Goal: Communication & Community: Answer question/provide support

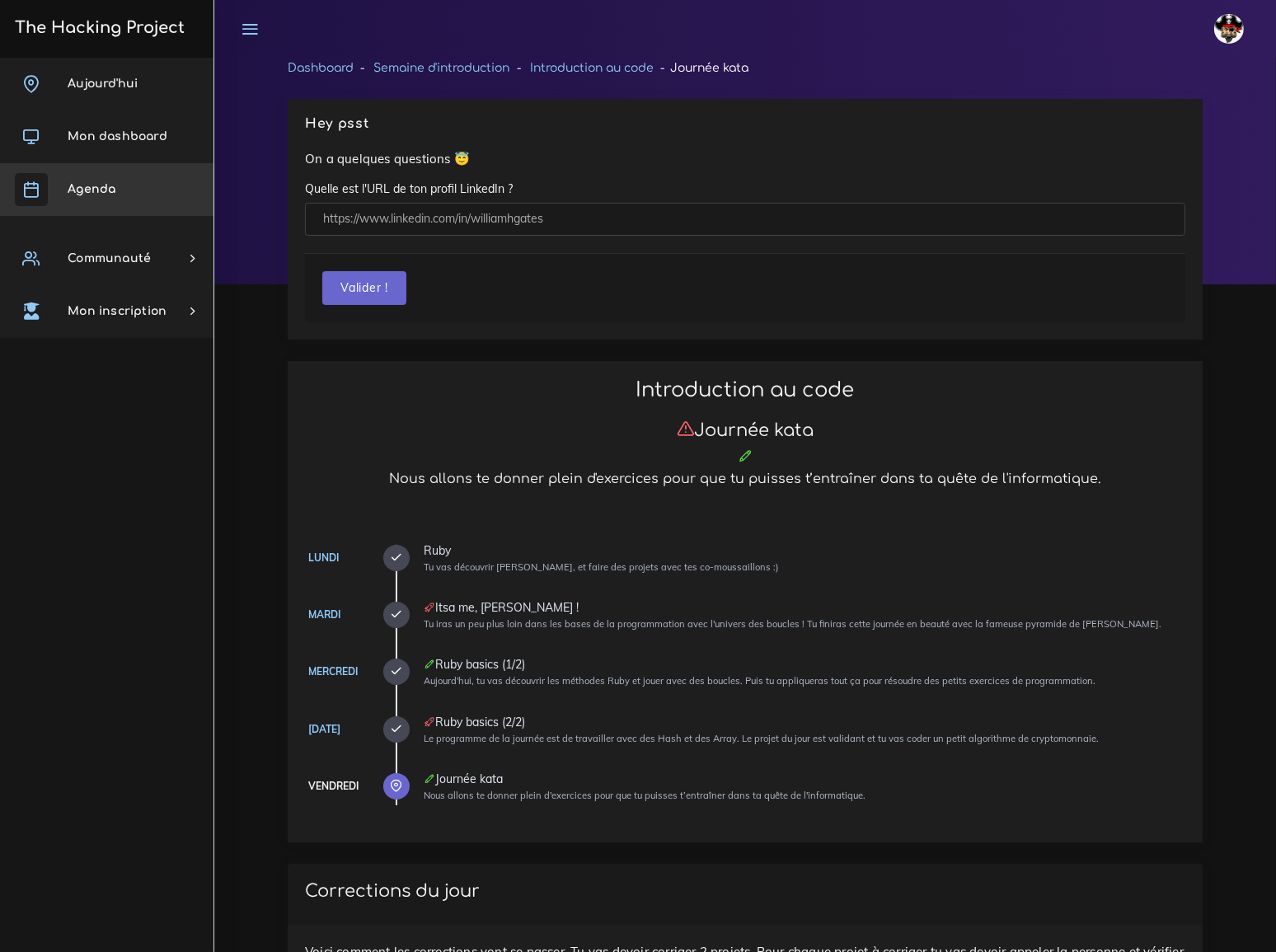
click at [98, 196] on link "Agenda" at bounding box center [107, 189] width 213 height 52
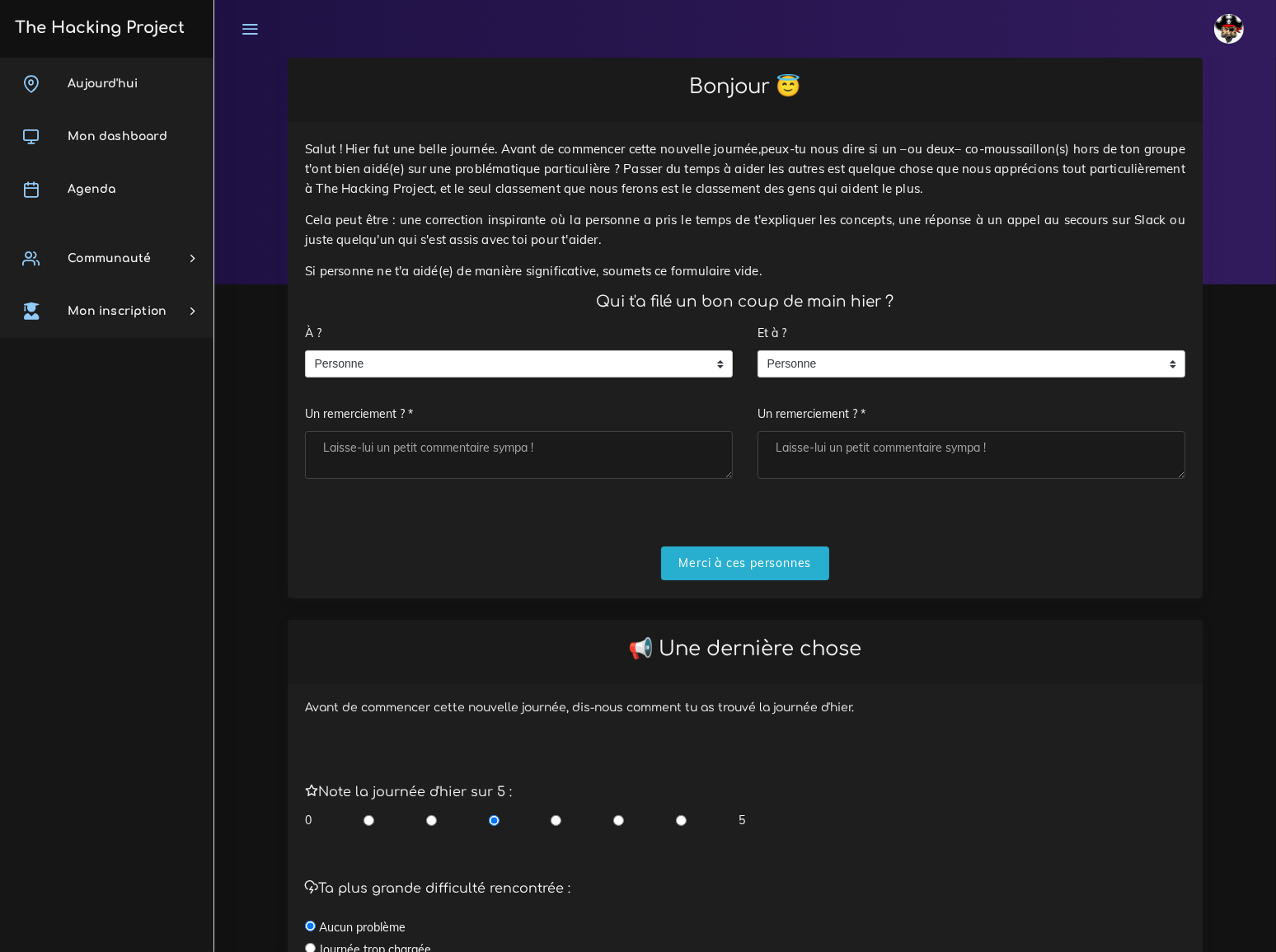
click at [344, 431] on textarea "Un remerciement ? *" at bounding box center [518, 455] width 428 height 48
click at [358, 431] on textarea "Florian Enzo, Mamady" at bounding box center [518, 455] width 428 height 48
type textarea "Florian, Enzo, Mamady"
click at [762, 547] on input "Merci à ces personnes" at bounding box center [745, 564] width 169 height 34
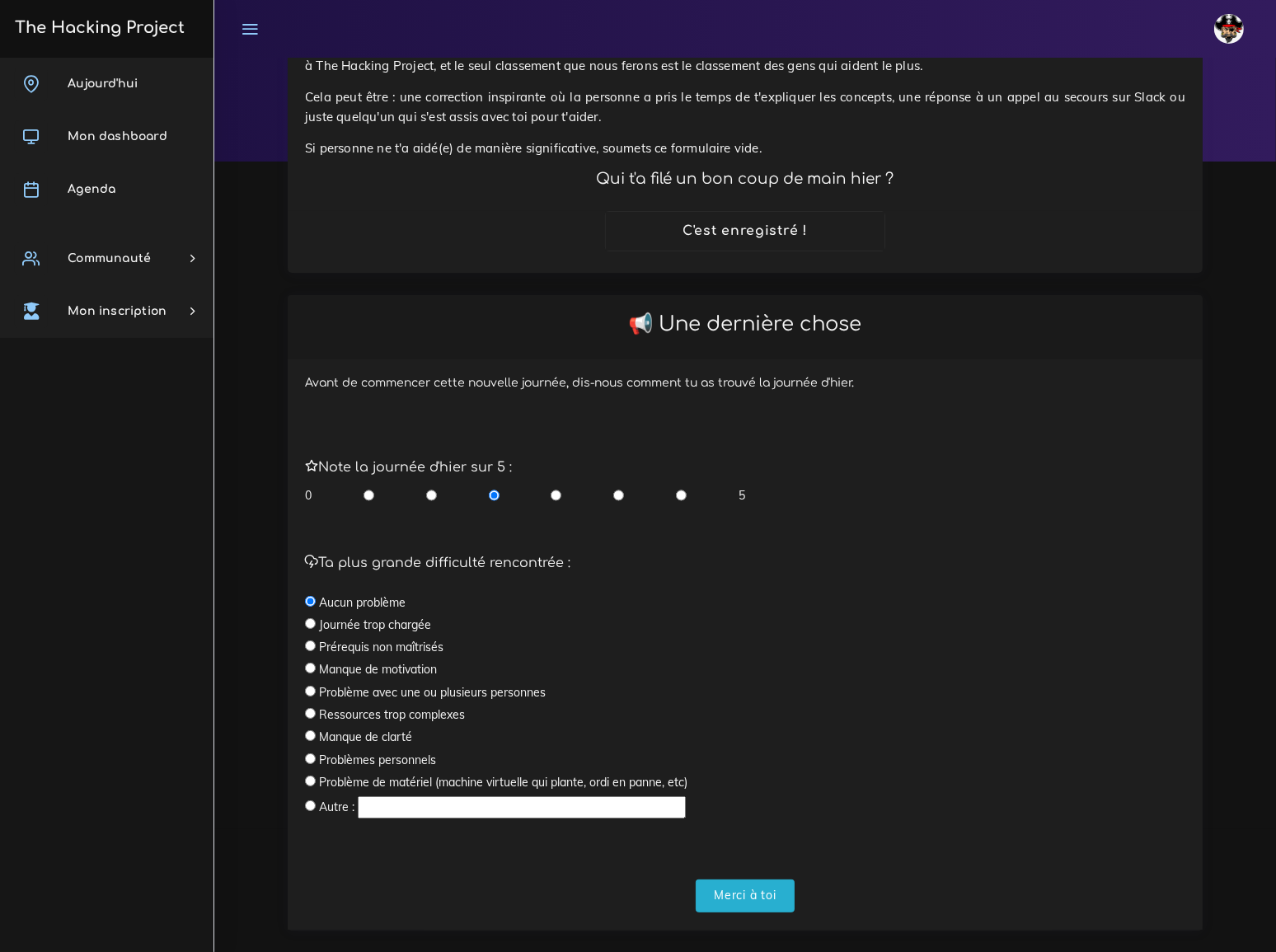
scroll to position [130, 0]
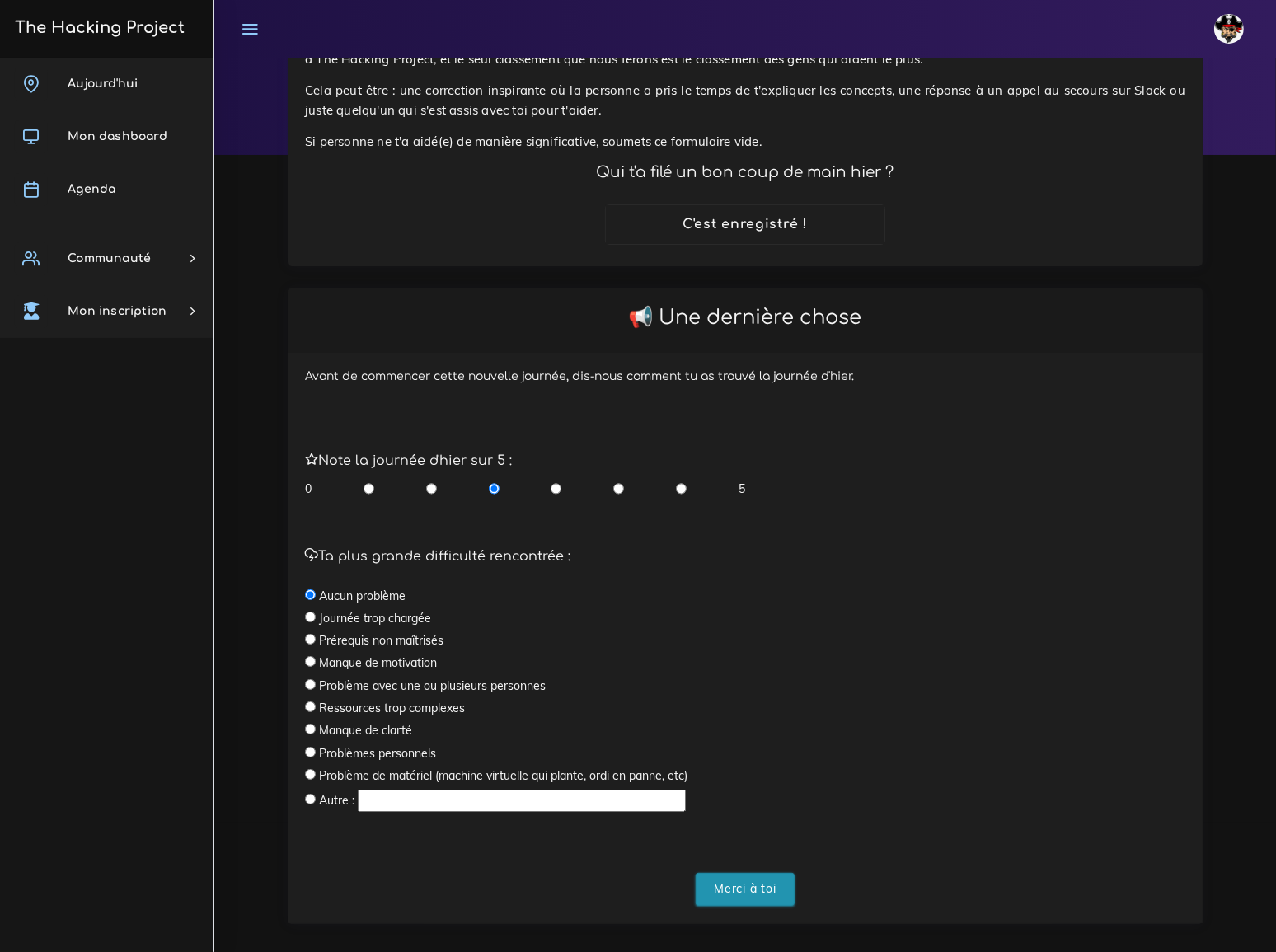
click at [751, 873] on input "Merci à toi" at bounding box center [744, 890] width 99 height 34
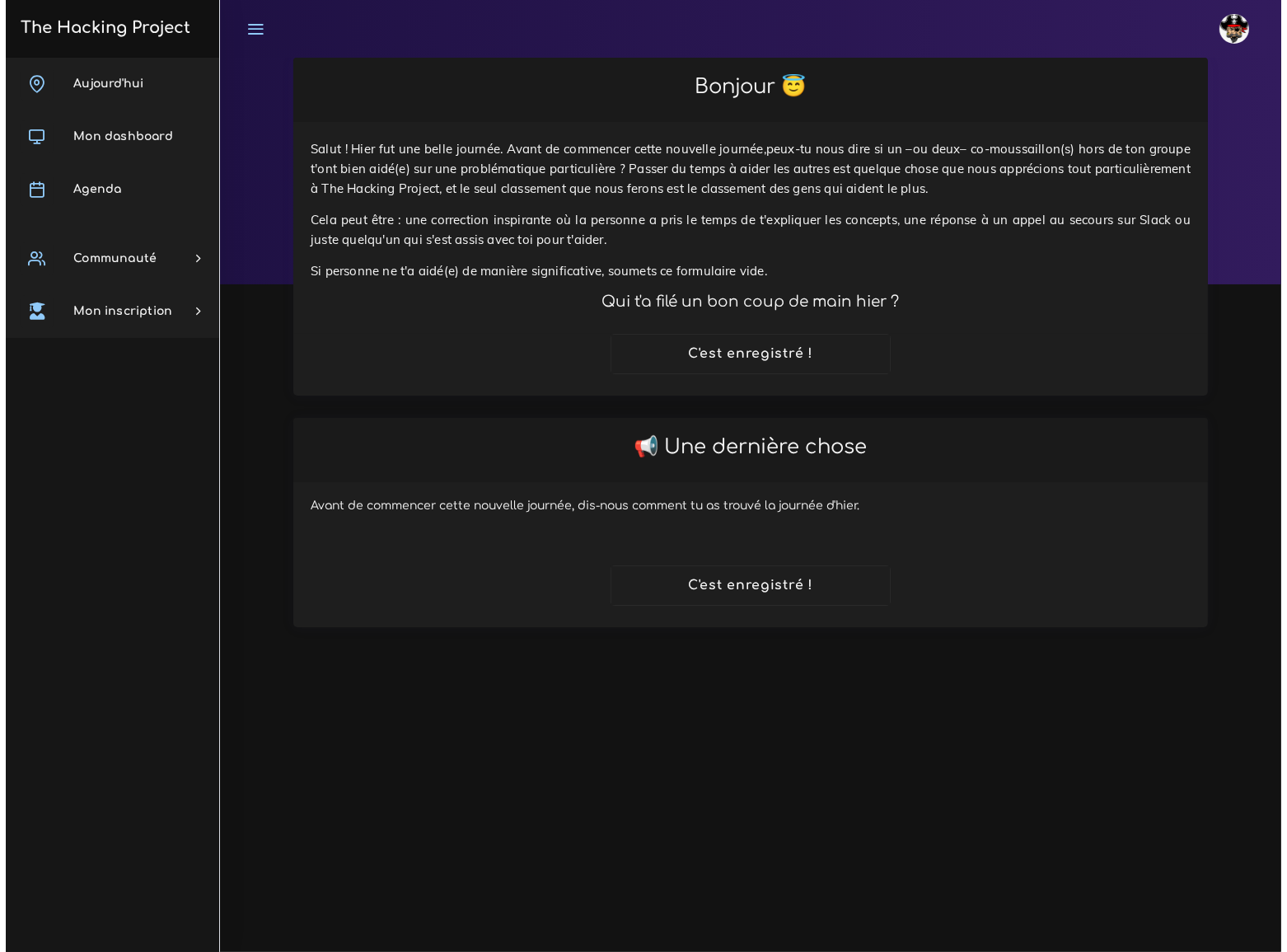
scroll to position [0, 0]
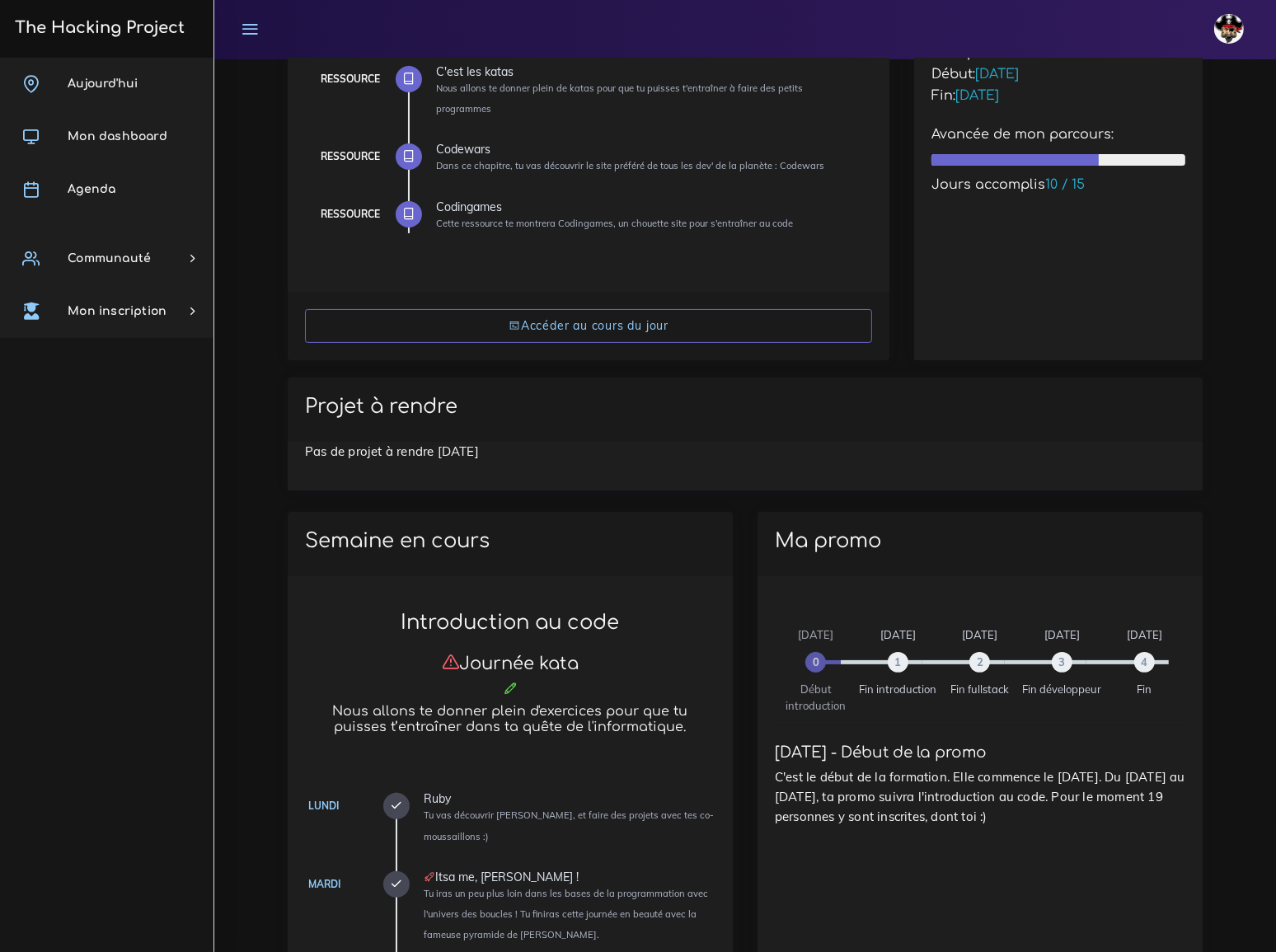
scroll to position [224, 0]
click at [88, 196] on link "Agenda" at bounding box center [107, 189] width 213 height 52
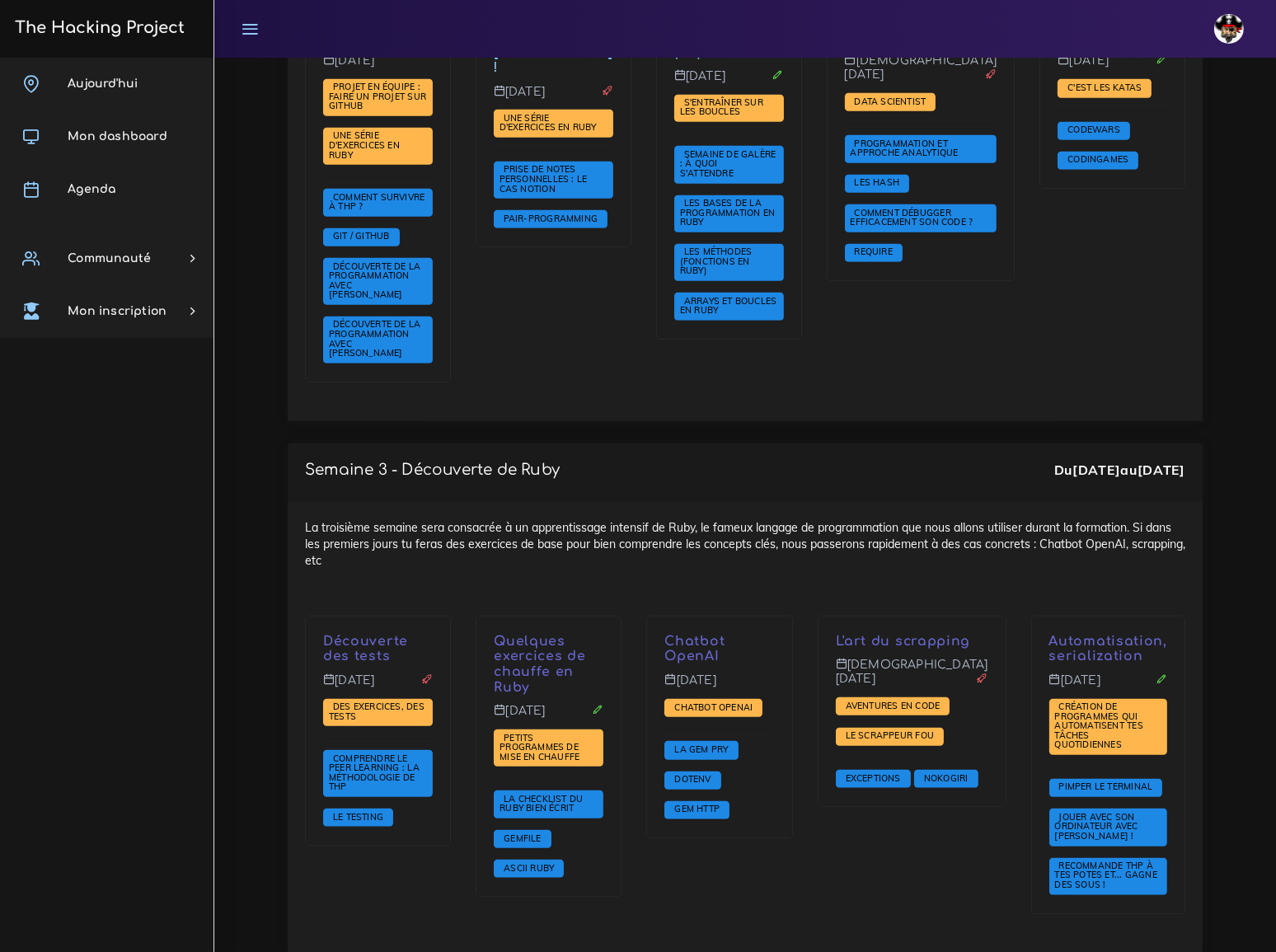
scroll to position [1335, 0]
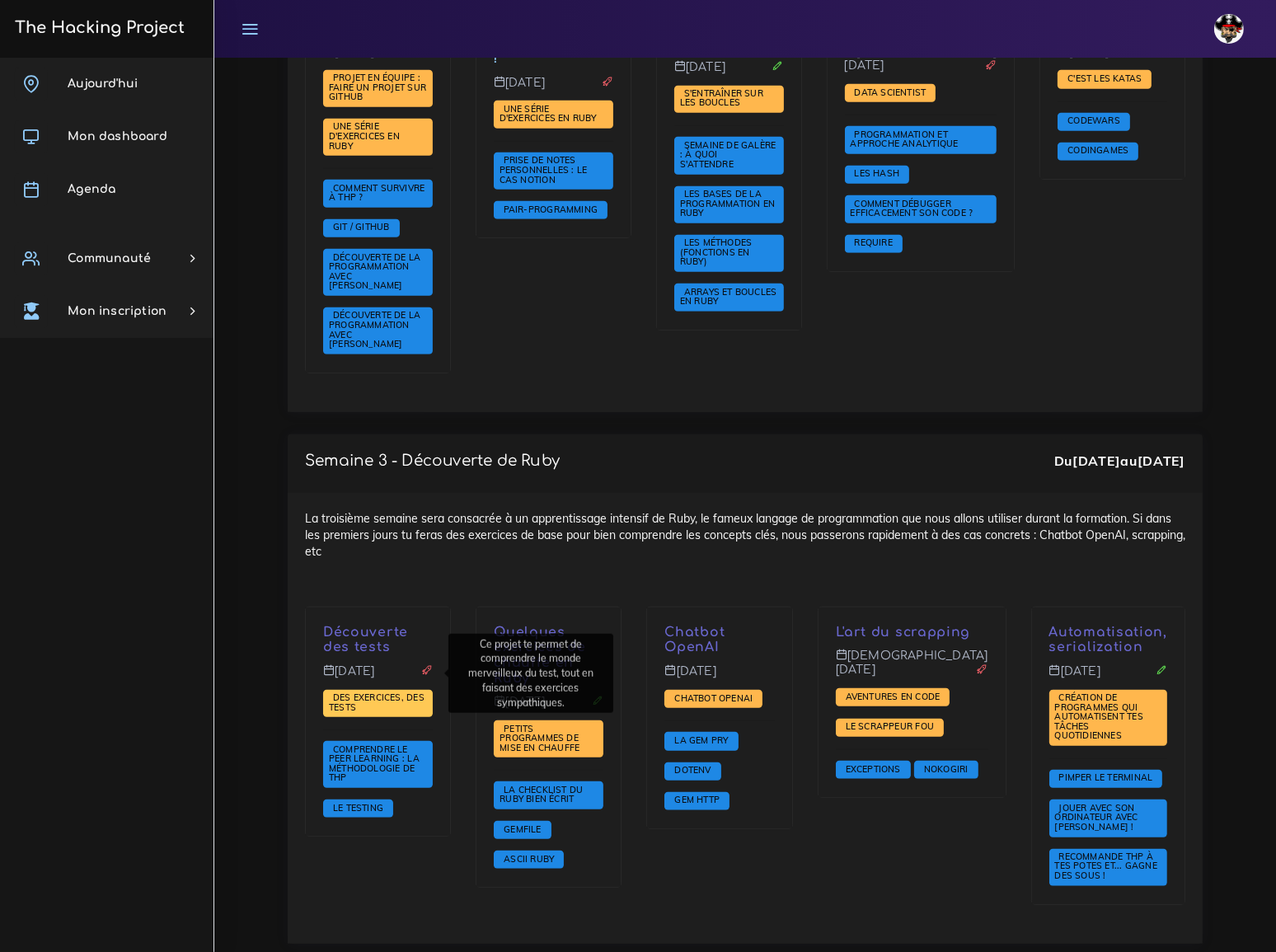
click at [387, 692] on span "Des exercices, des tests" at bounding box center [377, 702] width 96 height 21
click at [375, 690] on span "Des exercices, des tests" at bounding box center [377, 704] width 109 height 28
click at [378, 692] on span "Des exercices, des tests" at bounding box center [377, 702] width 96 height 21
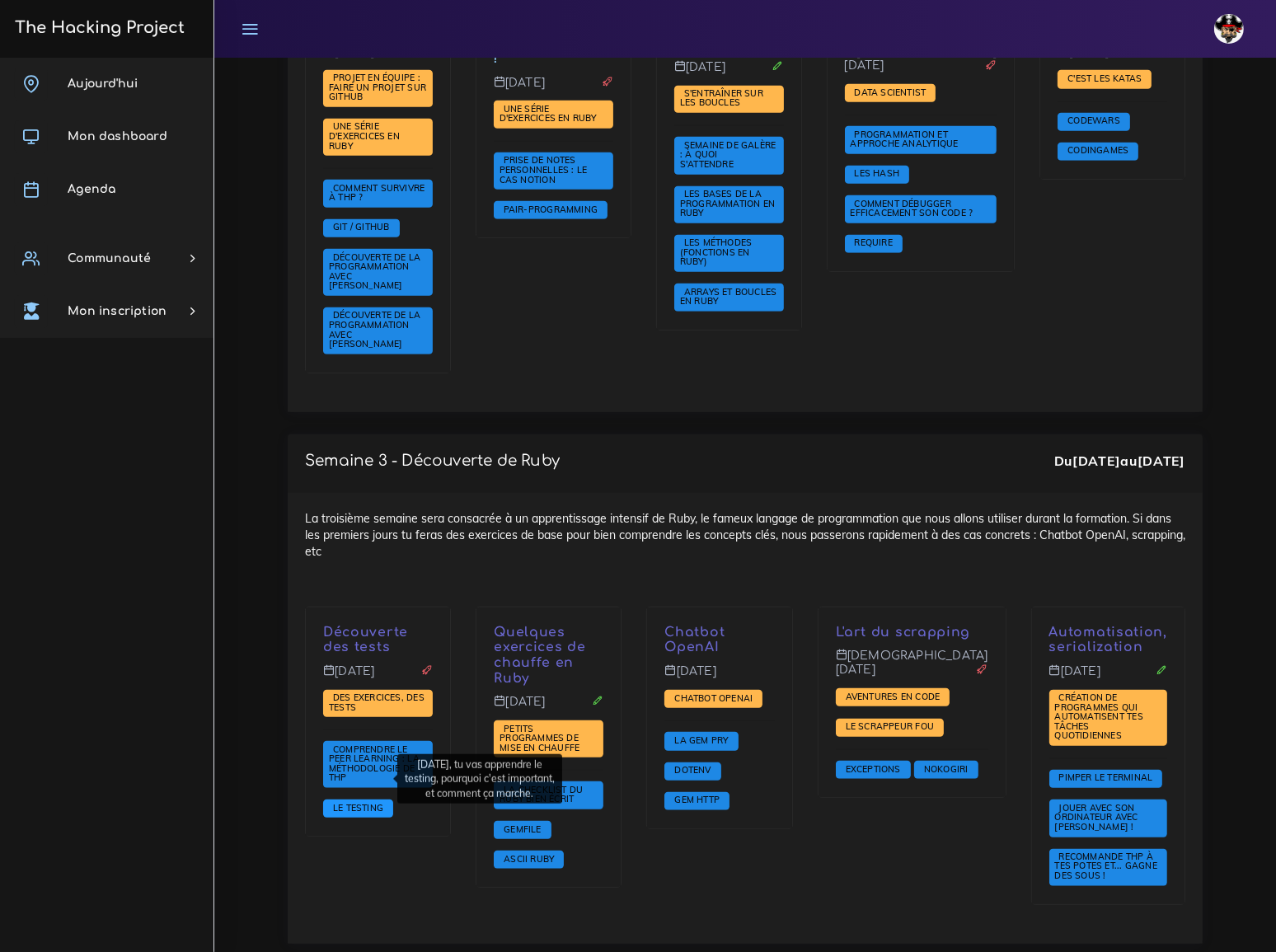
click at [365, 802] on span "Le testing" at bounding box center [358, 807] width 59 height 12
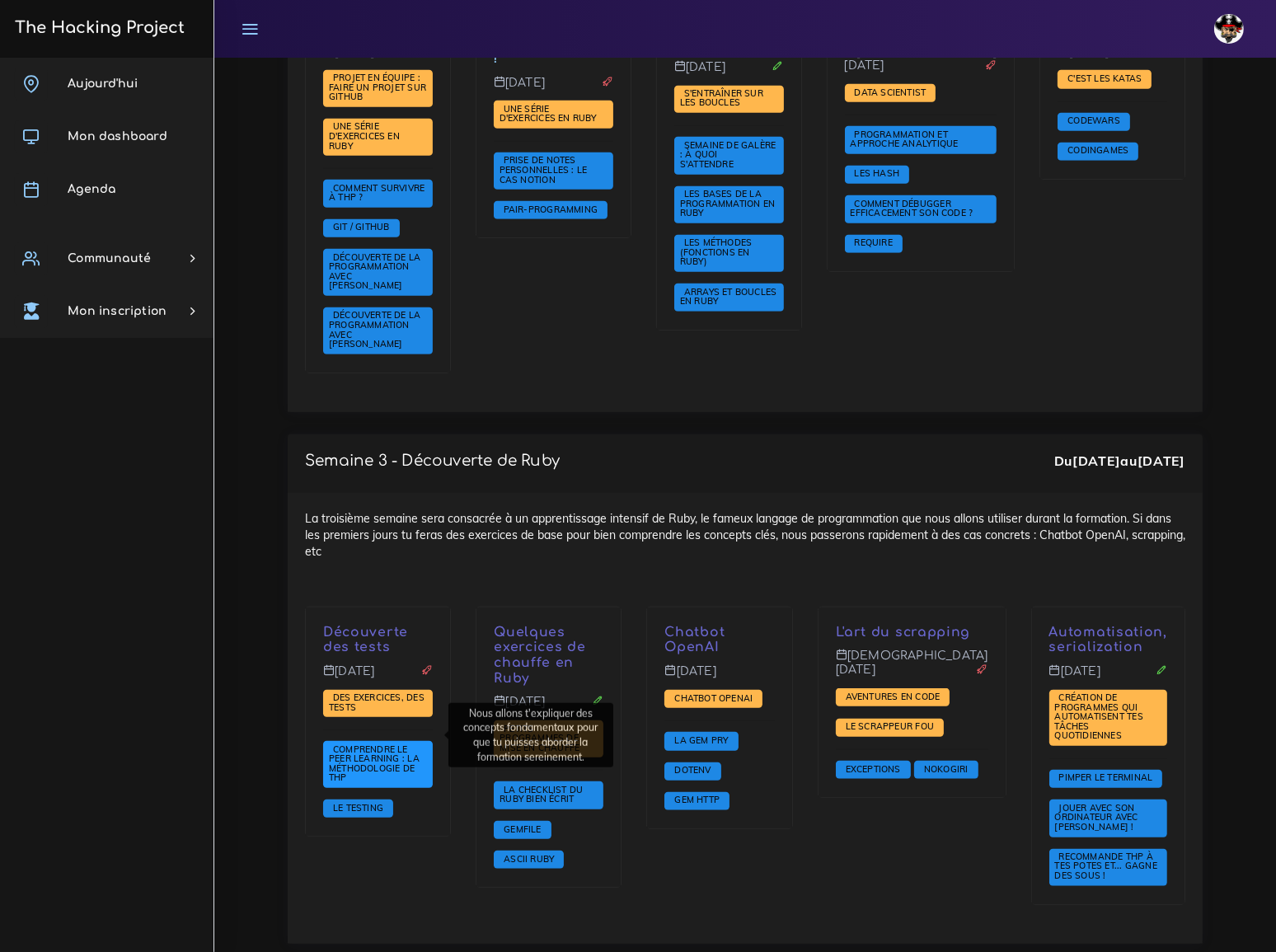
click at [369, 743] on span "Comprendre le peer learning : la méthodologie de THP" at bounding box center [374, 763] width 91 height 40
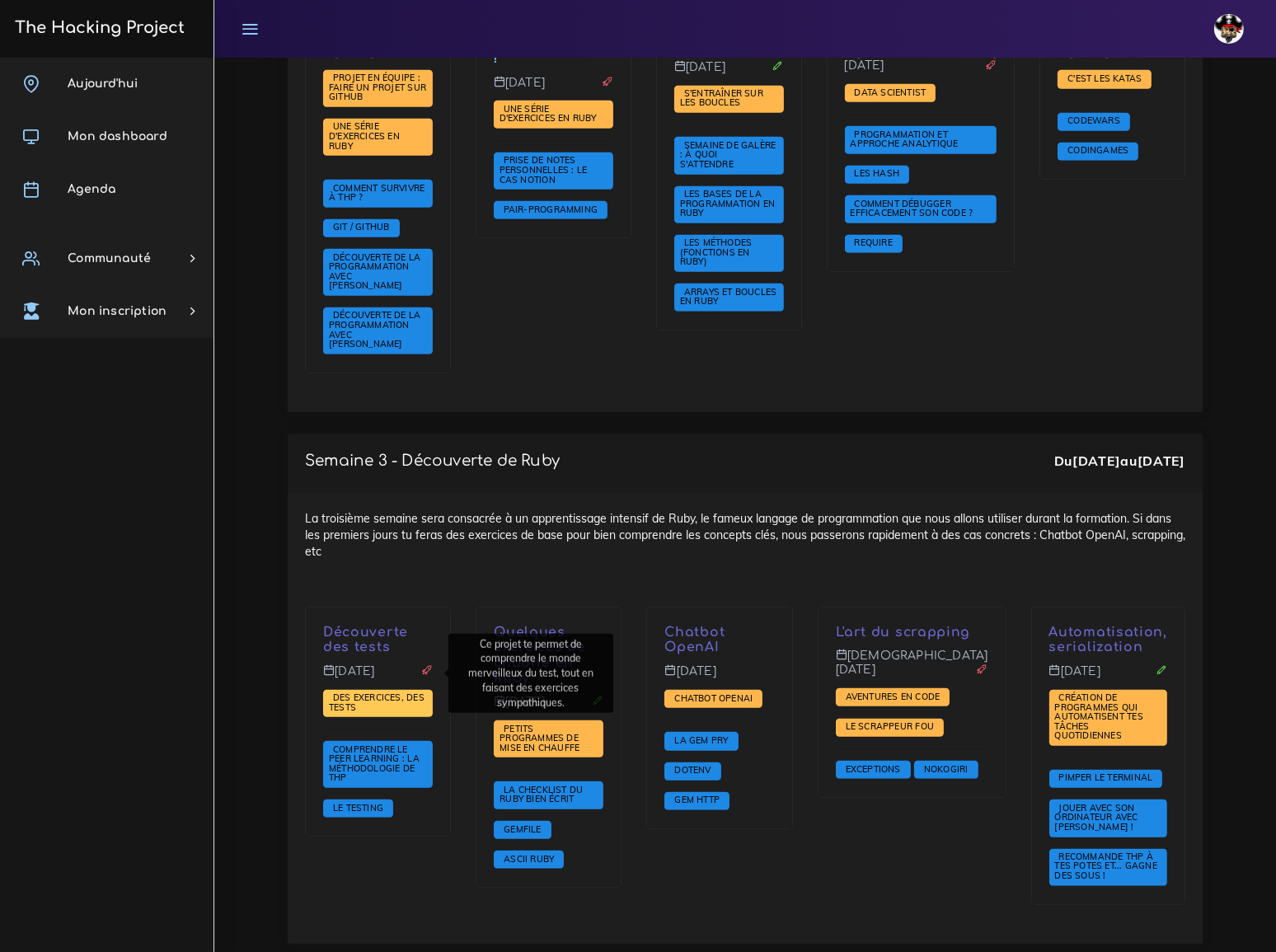
click at [376, 690] on span "Des exercices, des tests" at bounding box center [377, 704] width 109 height 28
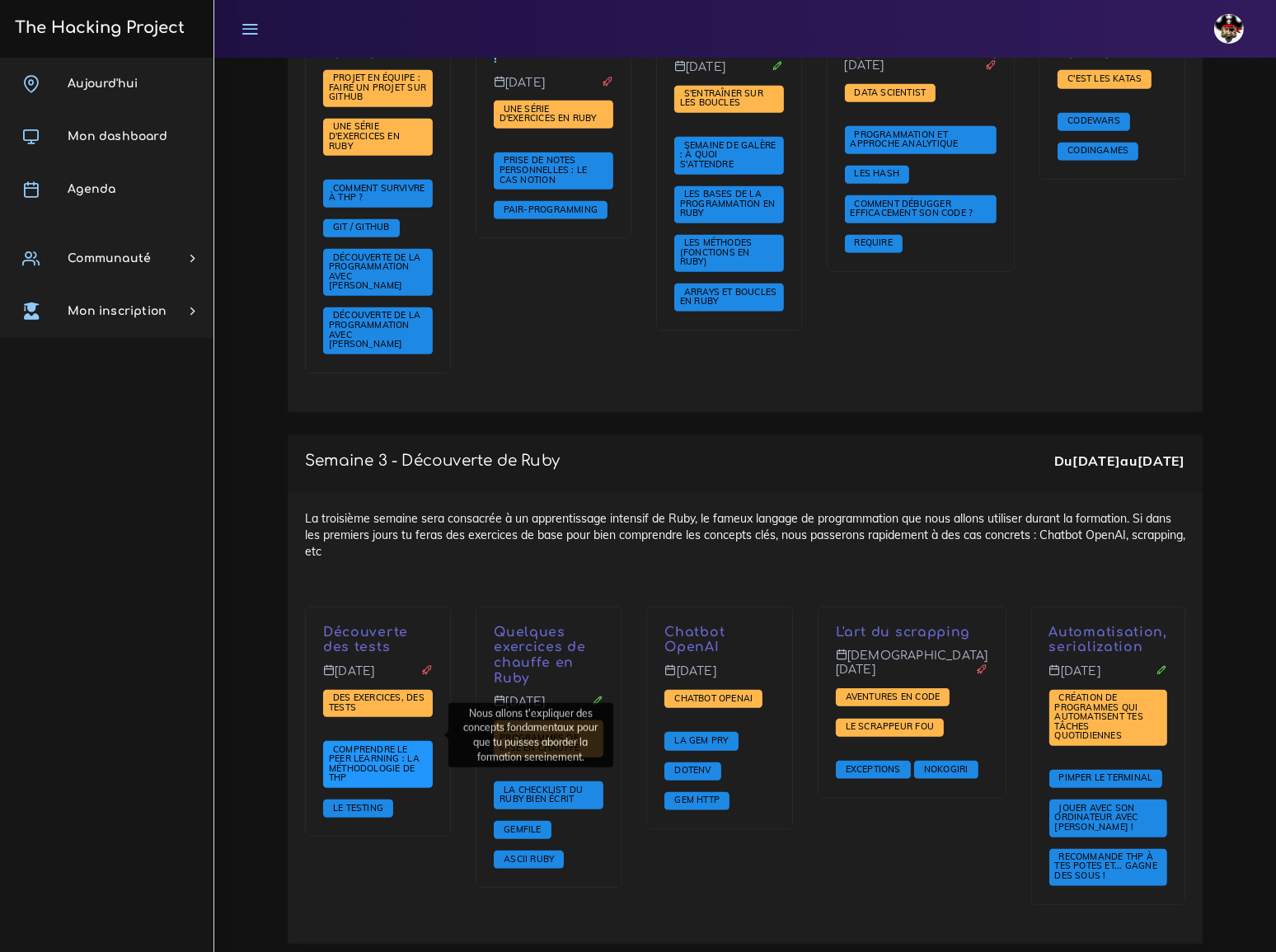
click at [401, 740] on span "Comprendre le peer learning : la méthodologie de THP" at bounding box center [377, 764] width 109 height 47
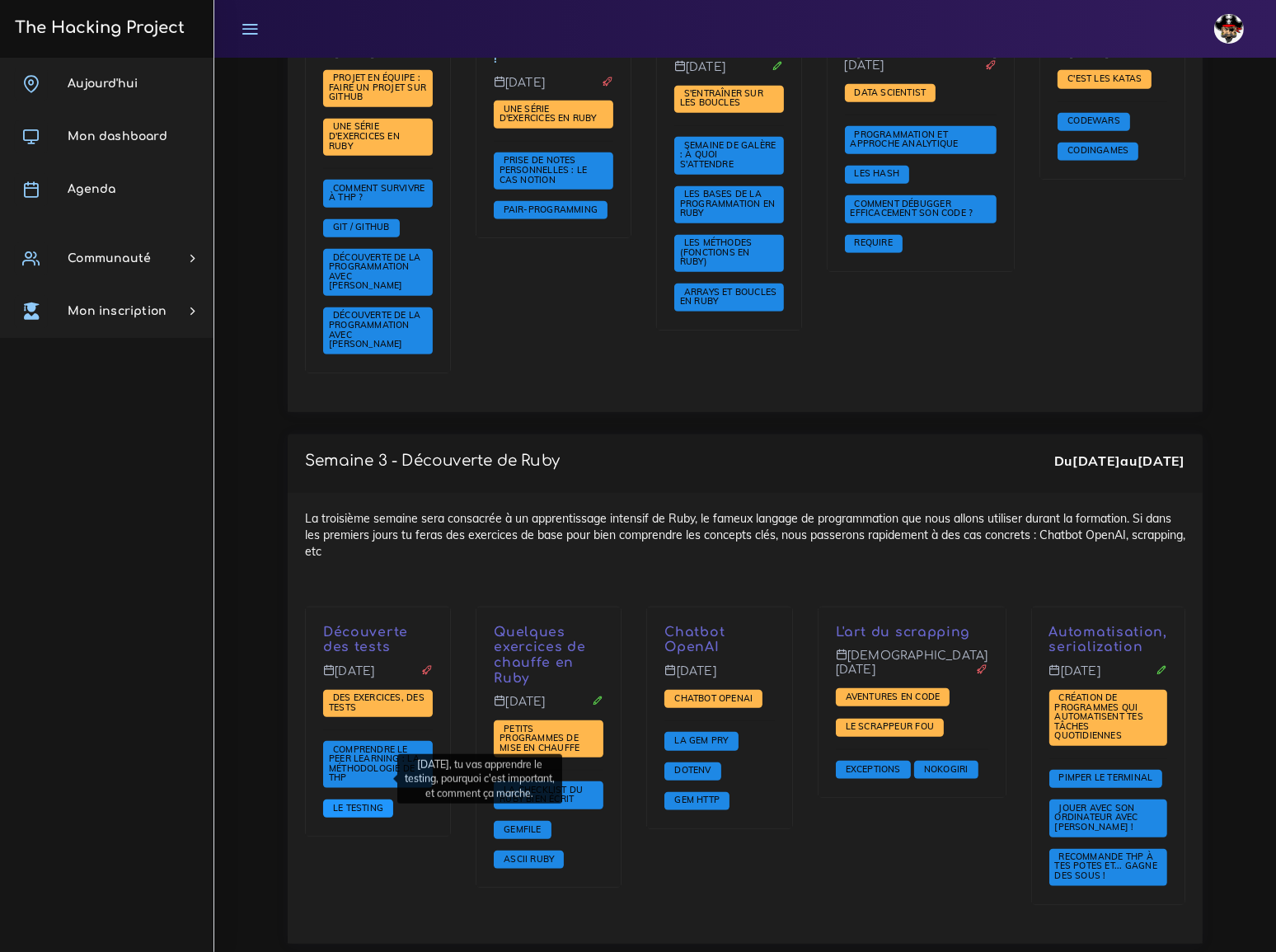
click at [368, 802] on span "Le testing" at bounding box center [358, 807] width 59 height 12
click at [433, 664] on icon at bounding box center [427, 669] width 12 height 12
click at [604, 694] on icon at bounding box center [598, 700] width 12 height 12
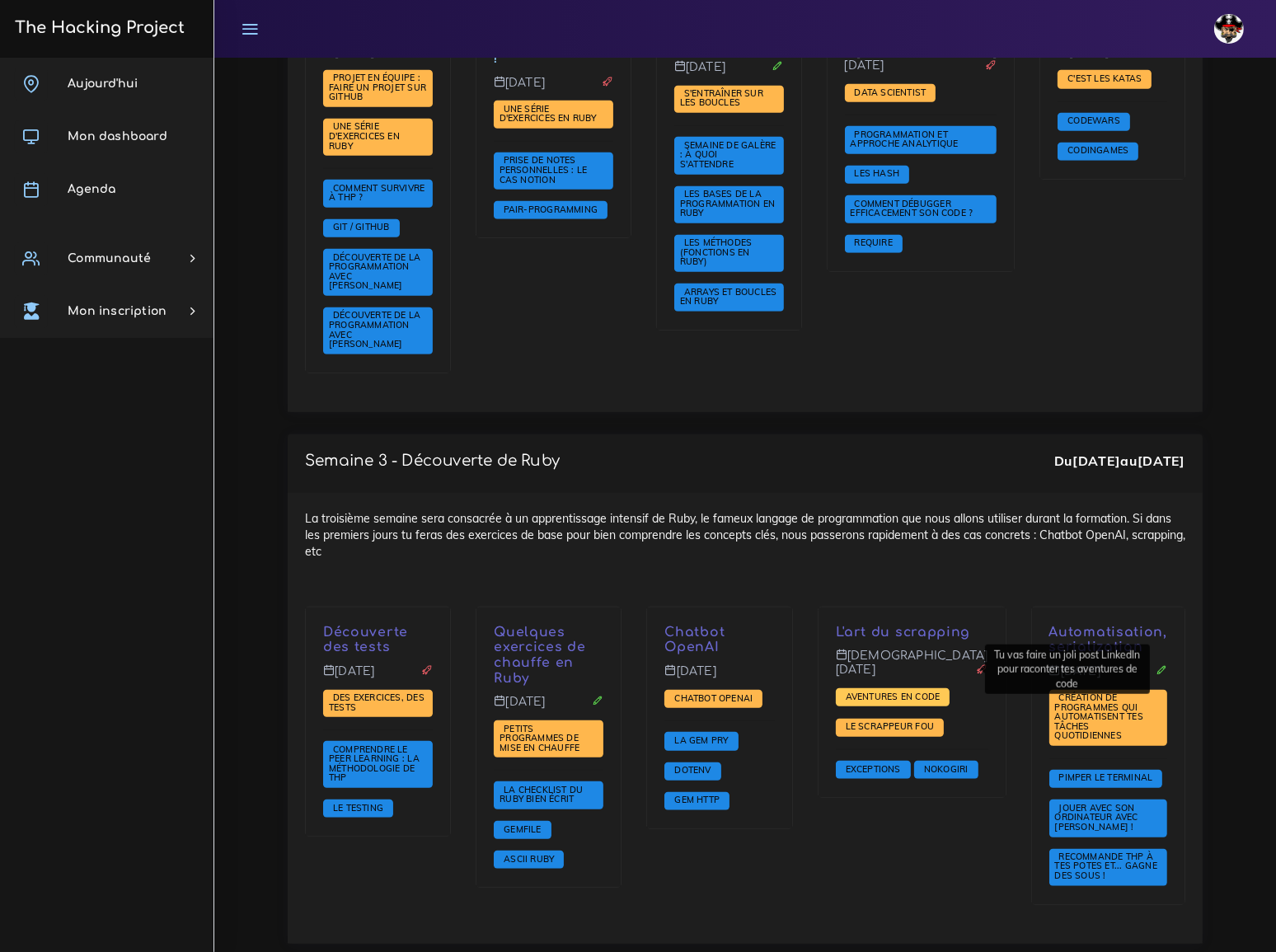
click at [944, 691] on span "Aventures en code" at bounding box center [893, 696] width 103 height 12
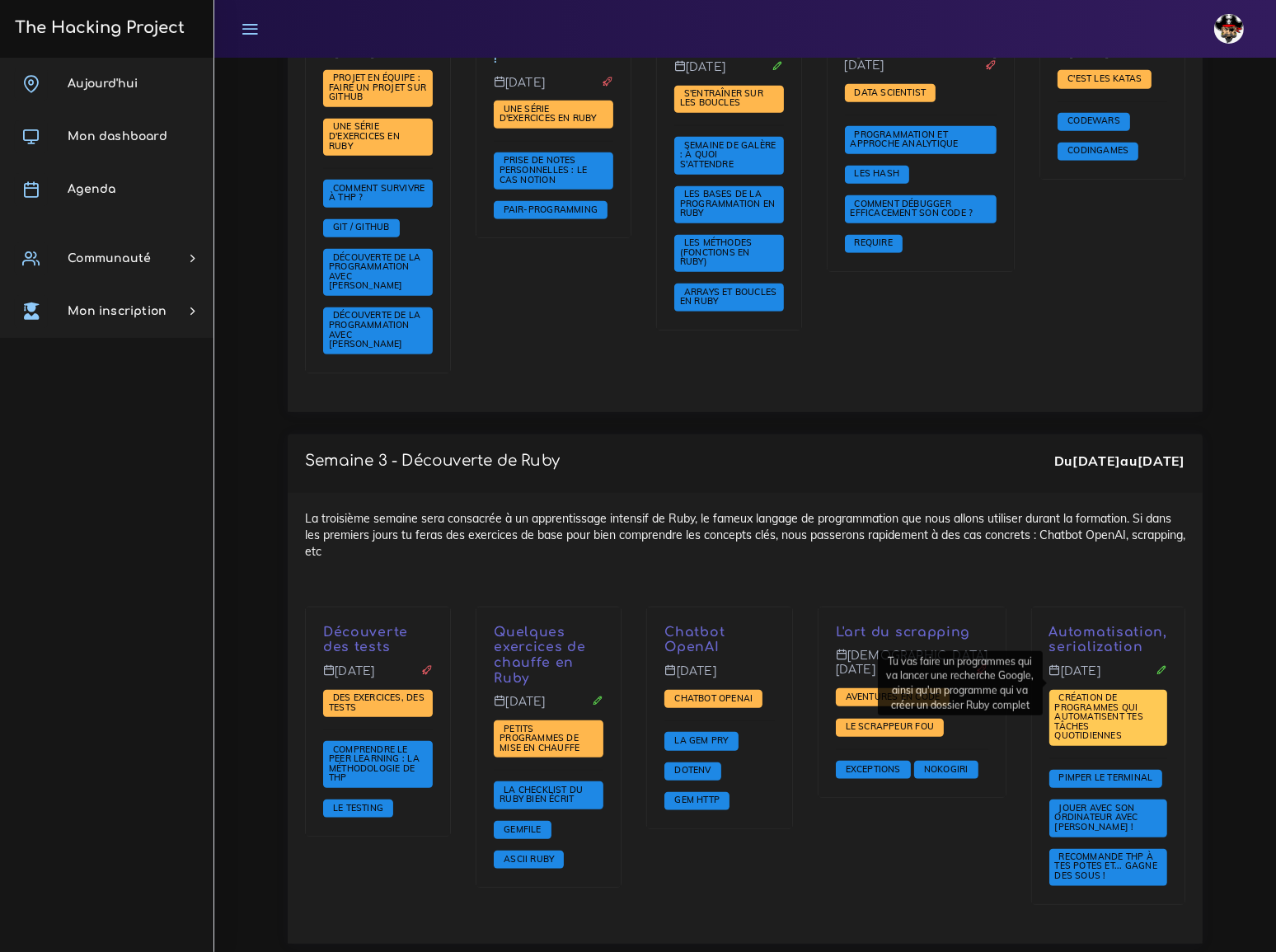
click at [1104, 692] on span "Création de programmes qui automatisent tes tâches quotidiennes" at bounding box center [1098, 716] width 88 height 50
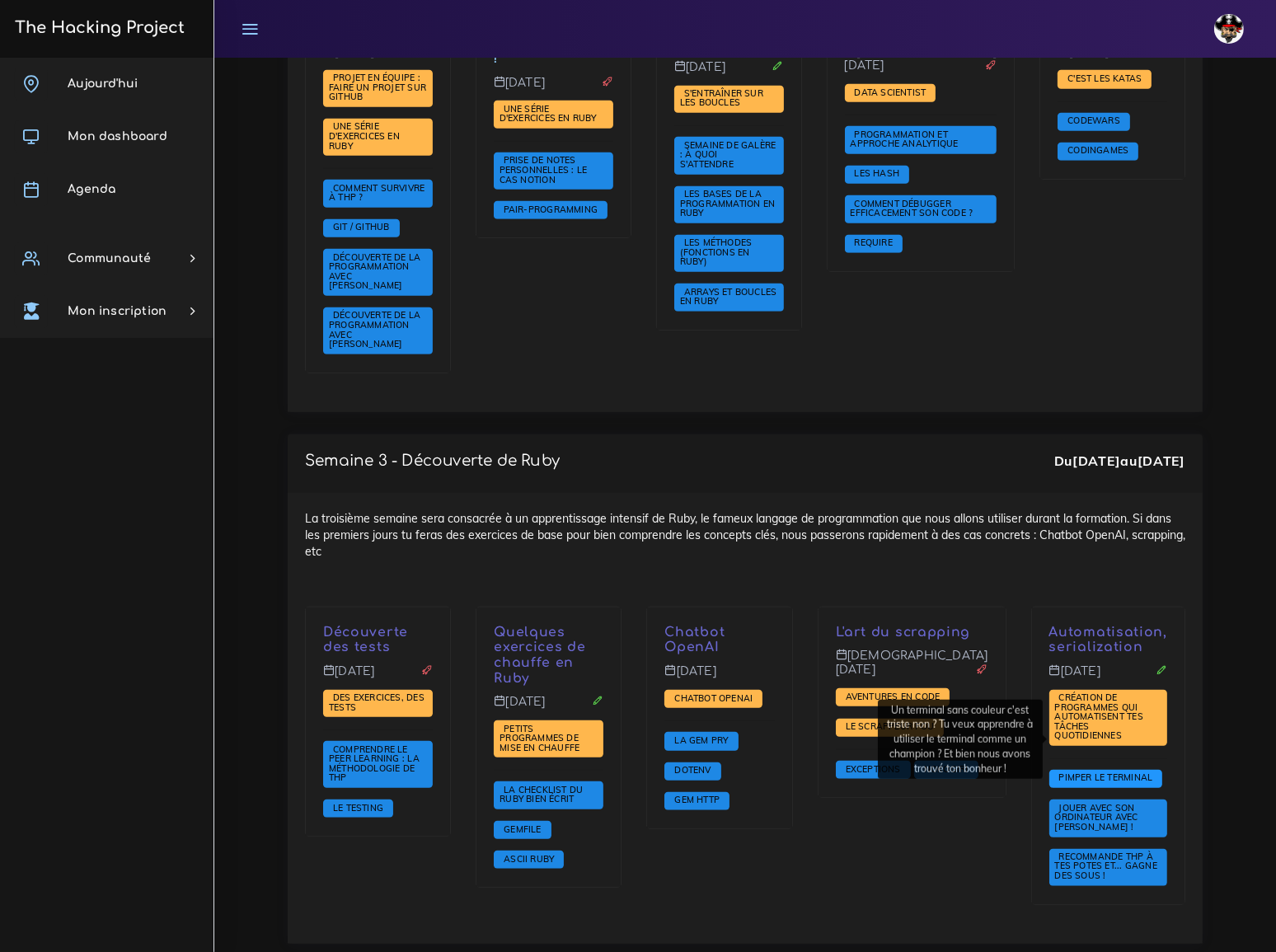
click at [1118, 772] on span "Pimper le terminal" at bounding box center [1105, 777] width 102 height 12
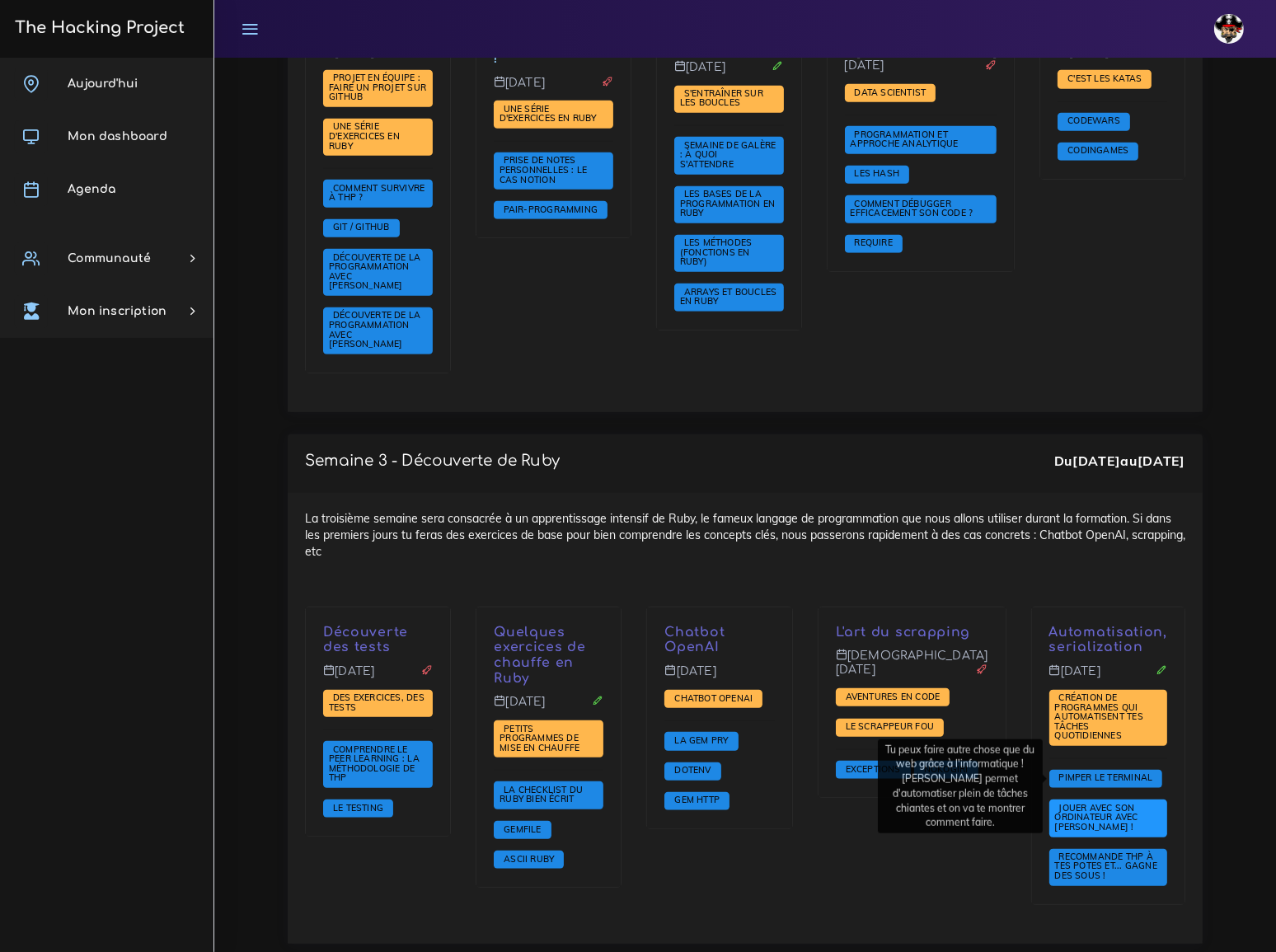
click at [1120, 799] on span "Jouer avec son ordinateur avec Ruby !" at bounding box center [1108, 818] width 118 height 37
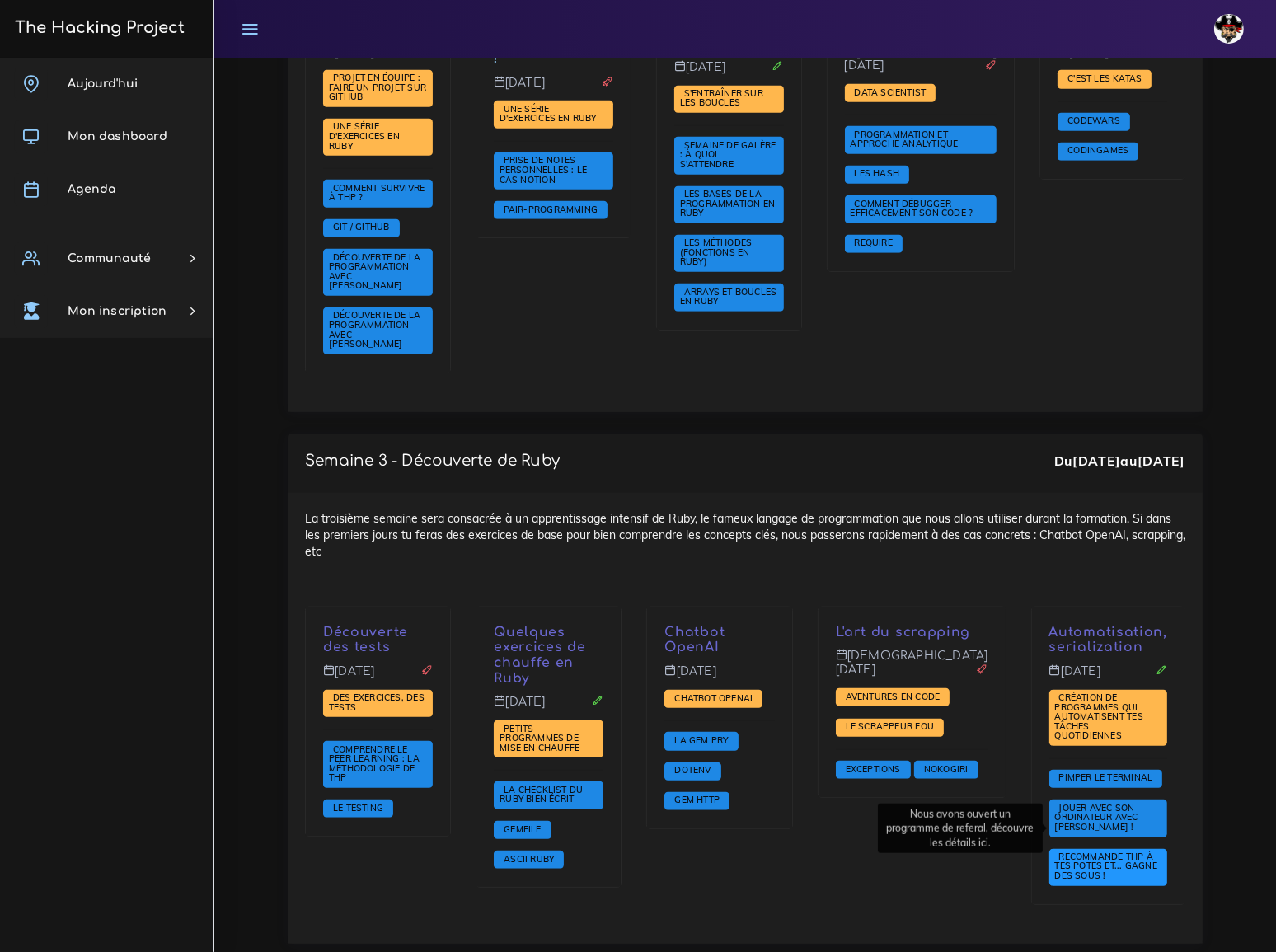
click at [1121, 849] on span "Recommande THP à tes potes et... gagne des sous !" at bounding box center [1108, 868] width 118 height 37
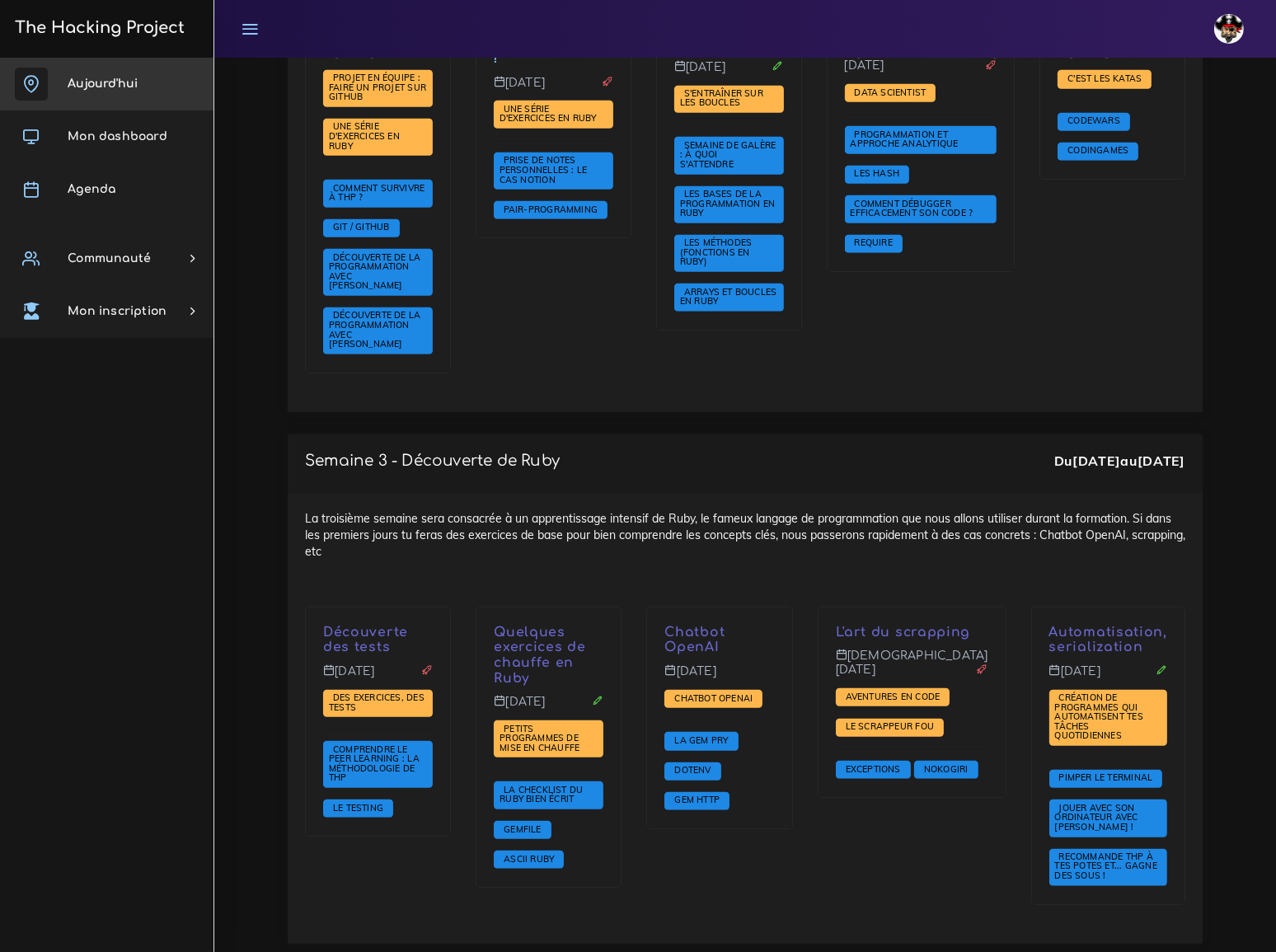
click at [106, 83] on span "Aujourd'hui" at bounding box center [102, 84] width 70 height 12
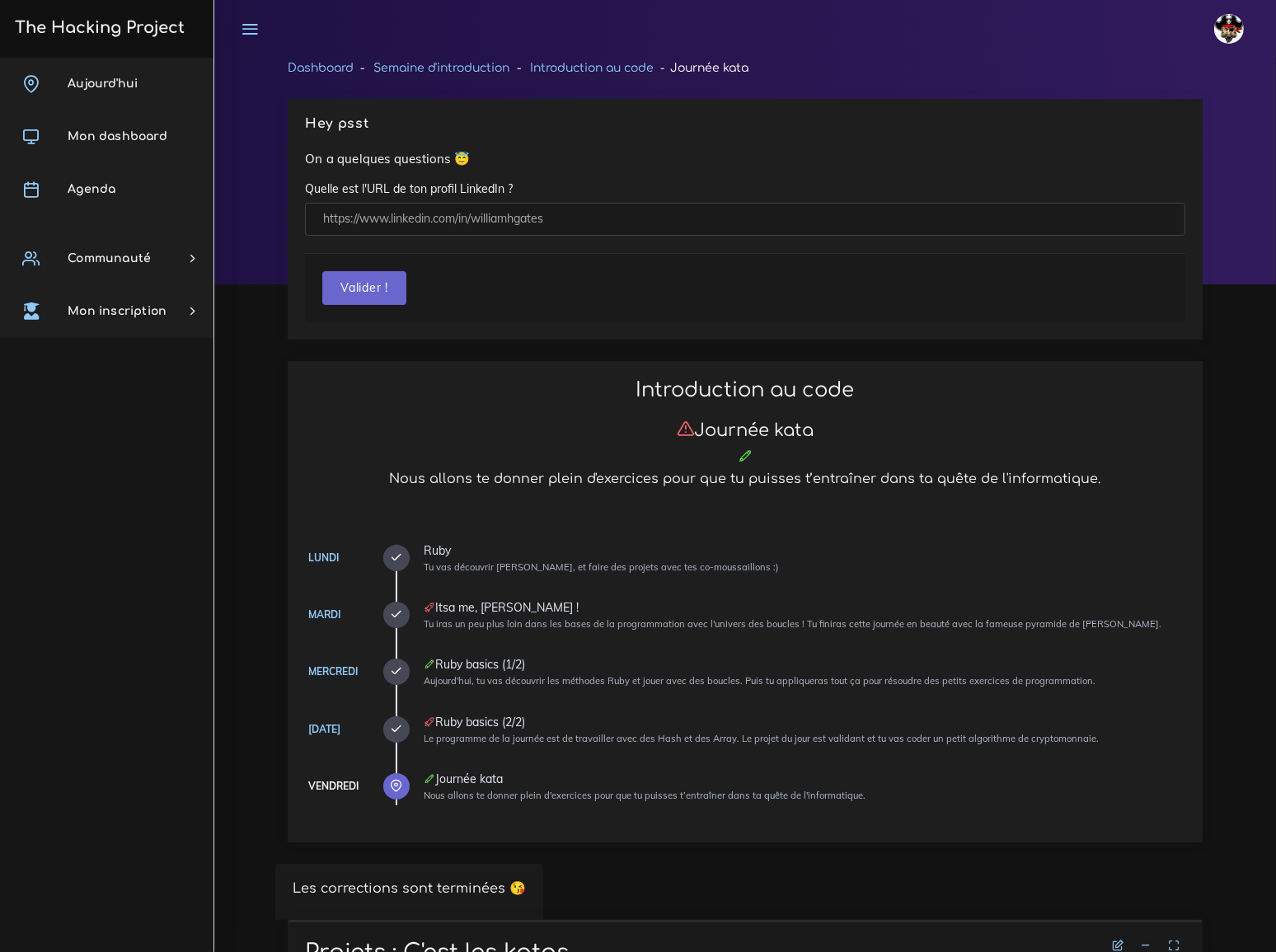
click at [540, 217] on input "text" at bounding box center [745, 220] width 880 height 34
